Goal: Navigation & Orientation: Find specific page/section

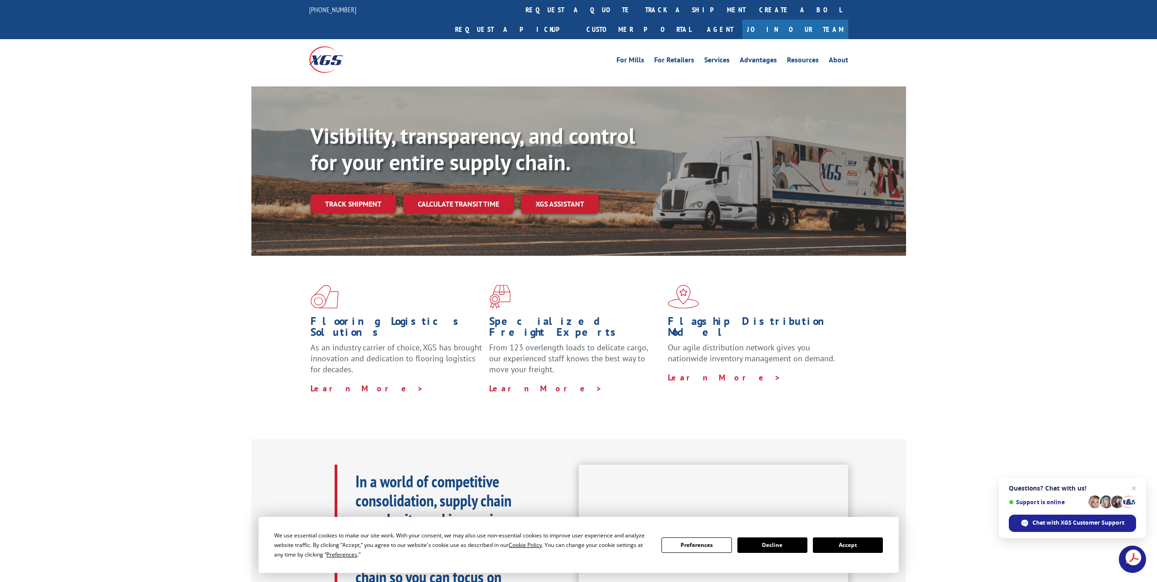
click at [864, 542] on button "Accept" at bounding box center [848, 544] width 70 height 15
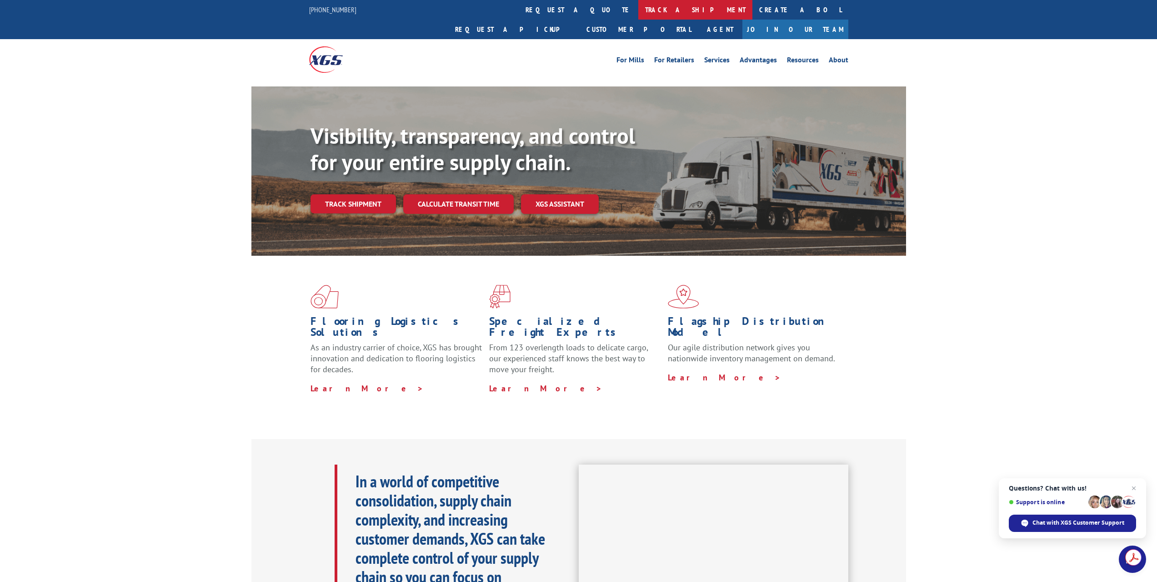
click at [638, 9] on link "track a shipment" at bounding box center [695, 10] width 114 height 20
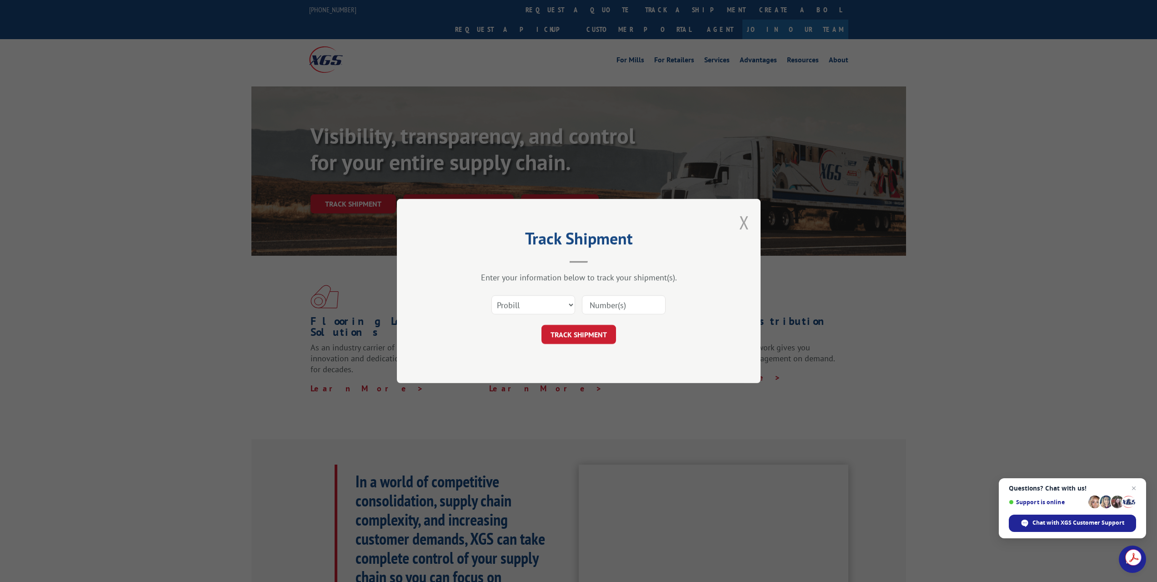
click at [744, 220] on button "Close modal" at bounding box center [744, 222] width 10 height 24
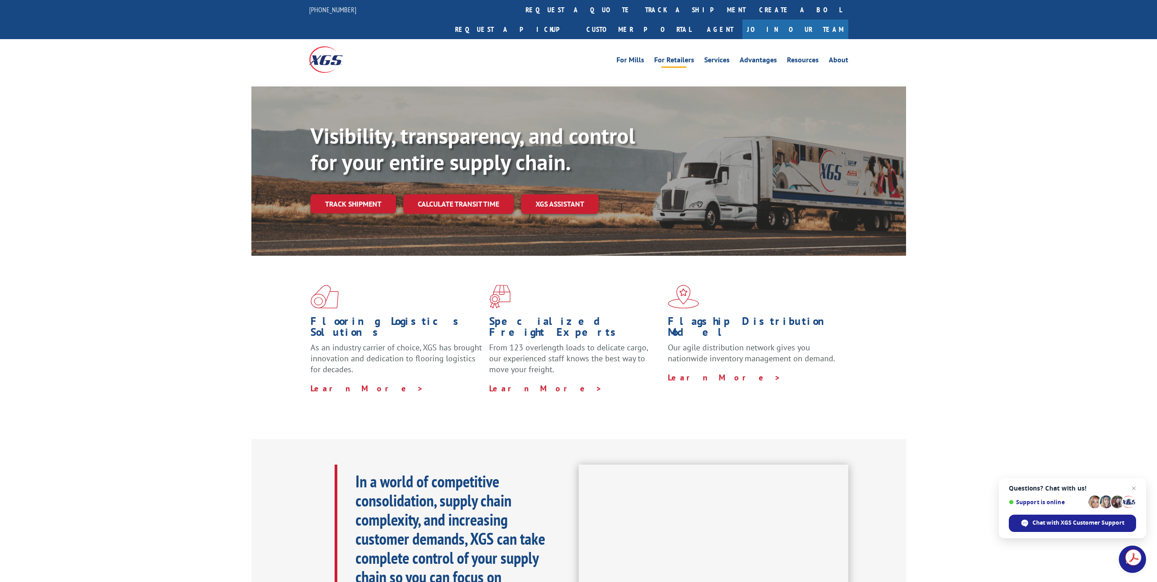
click at [689, 56] on link "For Retailers" at bounding box center [674, 61] width 40 height 10
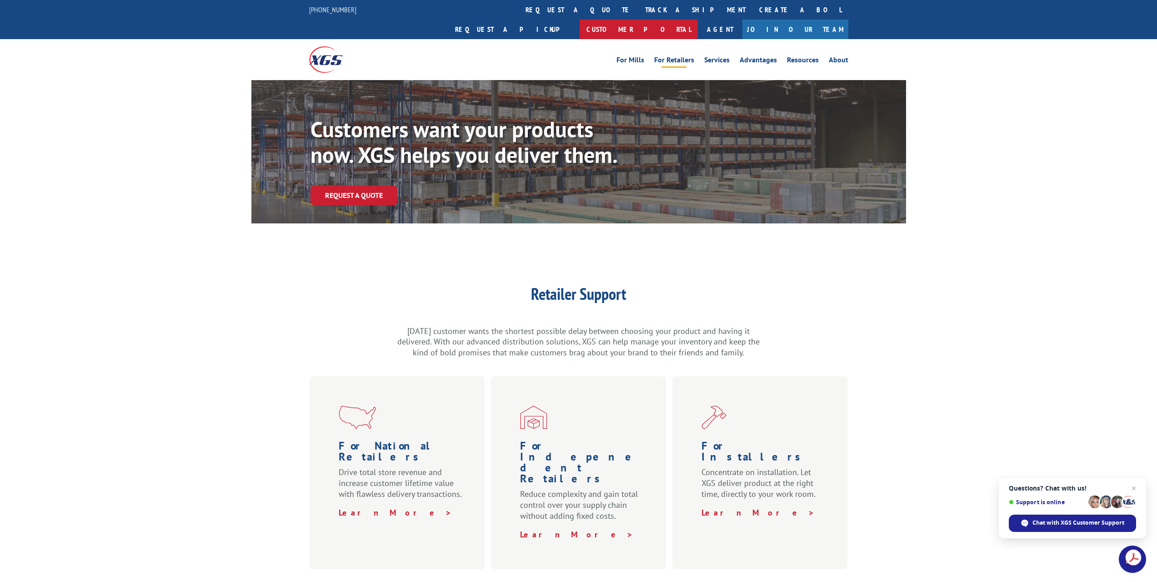
click at [698, 20] on link "Customer Portal" at bounding box center [639, 30] width 118 height 20
